Goal: Find contact information: Find contact information

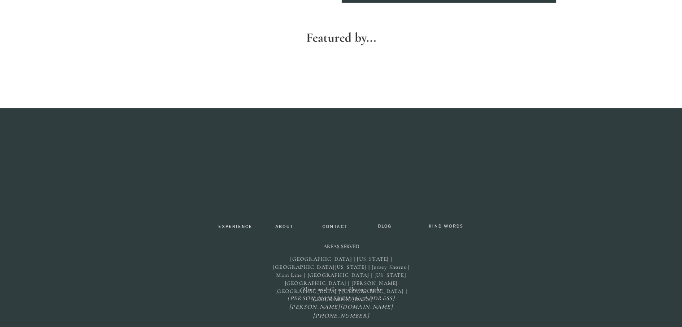
scroll to position [397, 0]
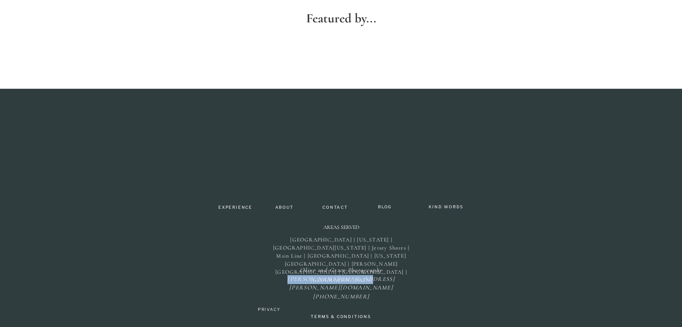
drag, startPoint x: 379, startPoint y: 278, endPoint x: 309, endPoint y: 276, distance: 70.0
click at [309, 276] on p "Olive and [PERSON_NAME] Photography [PERSON_NAME][EMAIL_ADDRESS][PERSON_NAME][D…" at bounding box center [341, 275] width 111 height 19
copy icon "[PERSON_NAME][EMAIL_ADDRESS][PERSON_NAME][DOMAIN_NAME]"
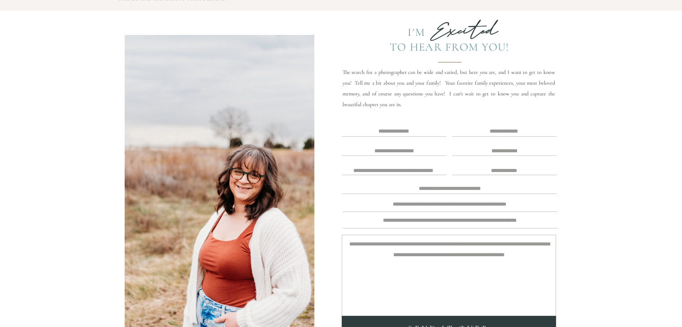
scroll to position [0, 0]
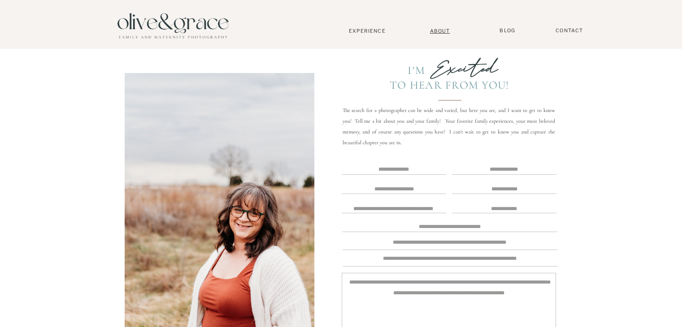
click at [440, 31] on nav "About" at bounding box center [440, 31] width 27 height 6
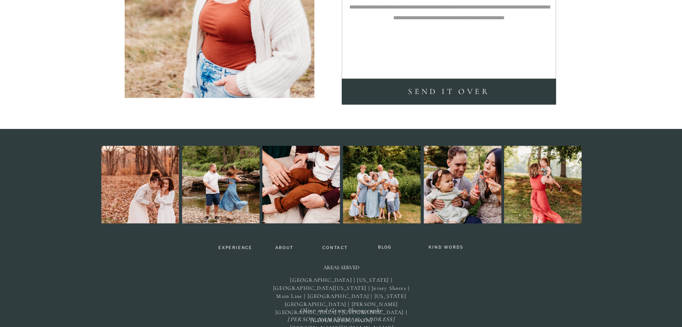
scroll to position [2104, 0]
